Goal: Transaction & Acquisition: Purchase product/service

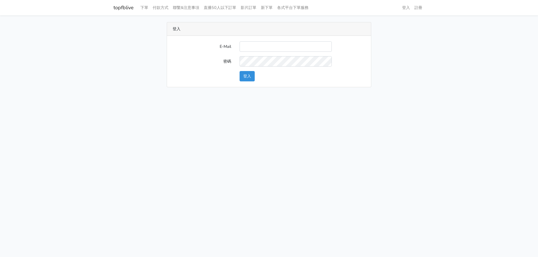
type input "haopangchang@hotmail.com"
click at [251, 78] on button "登入" at bounding box center [246, 76] width 15 height 10
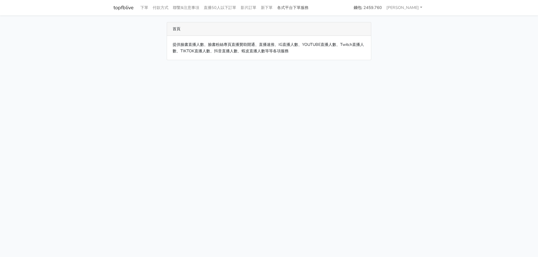
click at [291, 10] on link "各式平台下單服務" at bounding box center [293, 7] width 36 height 11
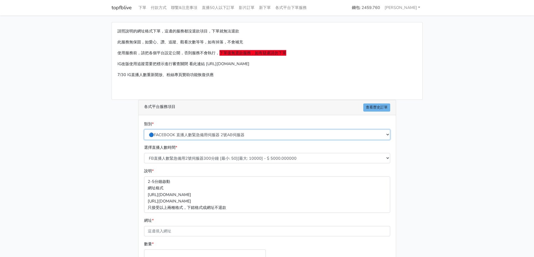
click at [171, 138] on select "🔵FACEBOOK 直播人數緊急備用伺服器 2號AB伺服器 🔵FACEBOOK 網軍專用貼文留言 安全保密 🔵9/30 FACEBOOK 直播人數緩慢進場緩慢…" at bounding box center [267, 135] width 246 height 10
select select "🌕IG直播人數"
click at [144, 130] on select "🔵FACEBOOK 直播人數緊急備用伺服器 2號AB伺服器 🔵FACEBOOK 網軍專用貼文留言 安全保密 🔵9/30 FACEBOOK 直播人數緩慢進場緩慢…" at bounding box center [267, 135] width 246 height 10
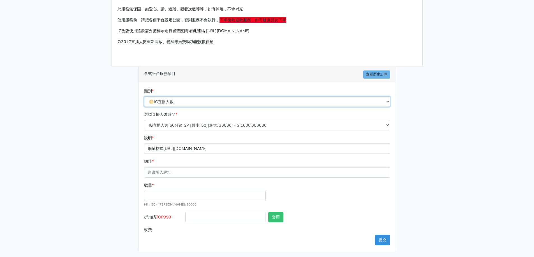
scroll to position [34, 0]
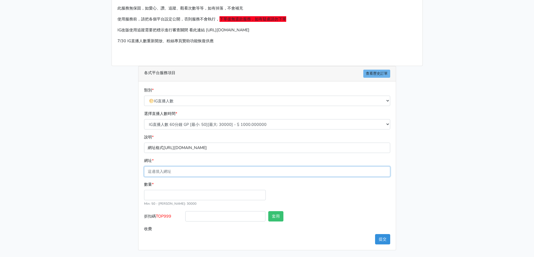
click at [164, 172] on input "網址 *" at bounding box center [267, 172] width 246 height 10
type input "[URL][DOMAIN_NAME]"
click at [167, 194] on input "數量 *" at bounding box center [205, 195] width 122 height 10
type input "50"
type input "50.000"
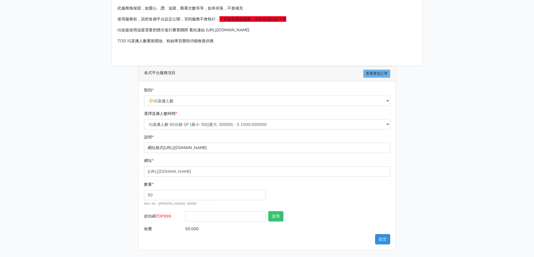
click at [154, 210] on div "數量 * 50 Min: 50 - Max: 30000" at bounding box center [267, 197] width 249 height 30
drag, startPoint x: 172, startPoint y: 217, endPoint x: 158, endPoint y: 217, distance: 14.0
click at [158, 217] on span "TOP999" at bounding box center [163, 217] width 15 height 6
copy span "TOP999"
click at [196, 217] on input "折扣碼 TOP999" at bounding box center [225, 216] width 80 height 10
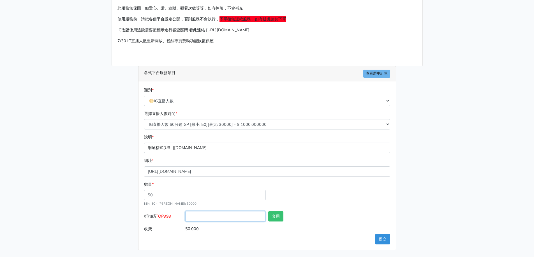
paste input "TOP999"
type input "TOP999"
click at [273, 215] on button "套用" at bounding box center [275, 216] width 15 height 10
type input "套用失敗"
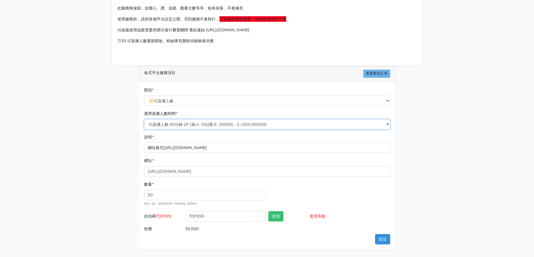
click at [191, 125] on select "IG直播人數 60分鐘 GP [最小: 50][最大: 30000] - $ 1000.000000 IG直播人數 120分鐘 GP [最小: 50][最大:…" at bounding box center [267, 124] width 246 height 10
select select "407"
click at [144, 119] on select "IG直播人數 60分鐘 GP [最小: 50][最大: 30000] - $ 1000.000000 IG直播人數 120分鐘 GP [最小: 50][最大:…" at bounding box center [267, 124] width 246 height 10
type input "100.000"
click at [76, 134] on main "請照說明的網址格式下單，這邊的服務都沒退款項目，下單就無法退款 此服務無保固，如愛心、讚、追蹤、觀看次數等等，如有掉落，不會補充 使用服務前，請把各個平台設定…" at bounding box center [267, 120] width 534 height 276
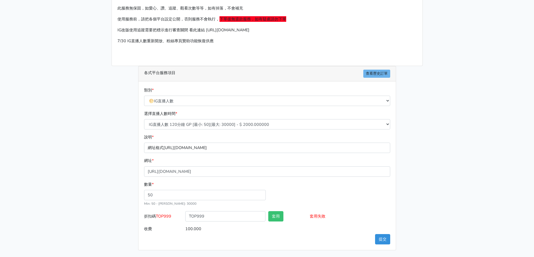
click at [365, 230] on input "100.000" at bounding box center [287, 229] width 204 height 10
click at [451, 178] on main "請照說明的網址格式下單，這邊的服務都沒退款項目，下單就無法退款 此服務無保固，如愛心、讚、追蹤、觀看次數等等，如有掉落，不會補充 使用服務前，請把各個平台設定…" at bounding box center [267, 120] width 534 height 276
click at [380, 244] on button "提交" at bounding box center [382, 239] width 15 height 10
